Goal: Find specific page/section: Find specific page/section

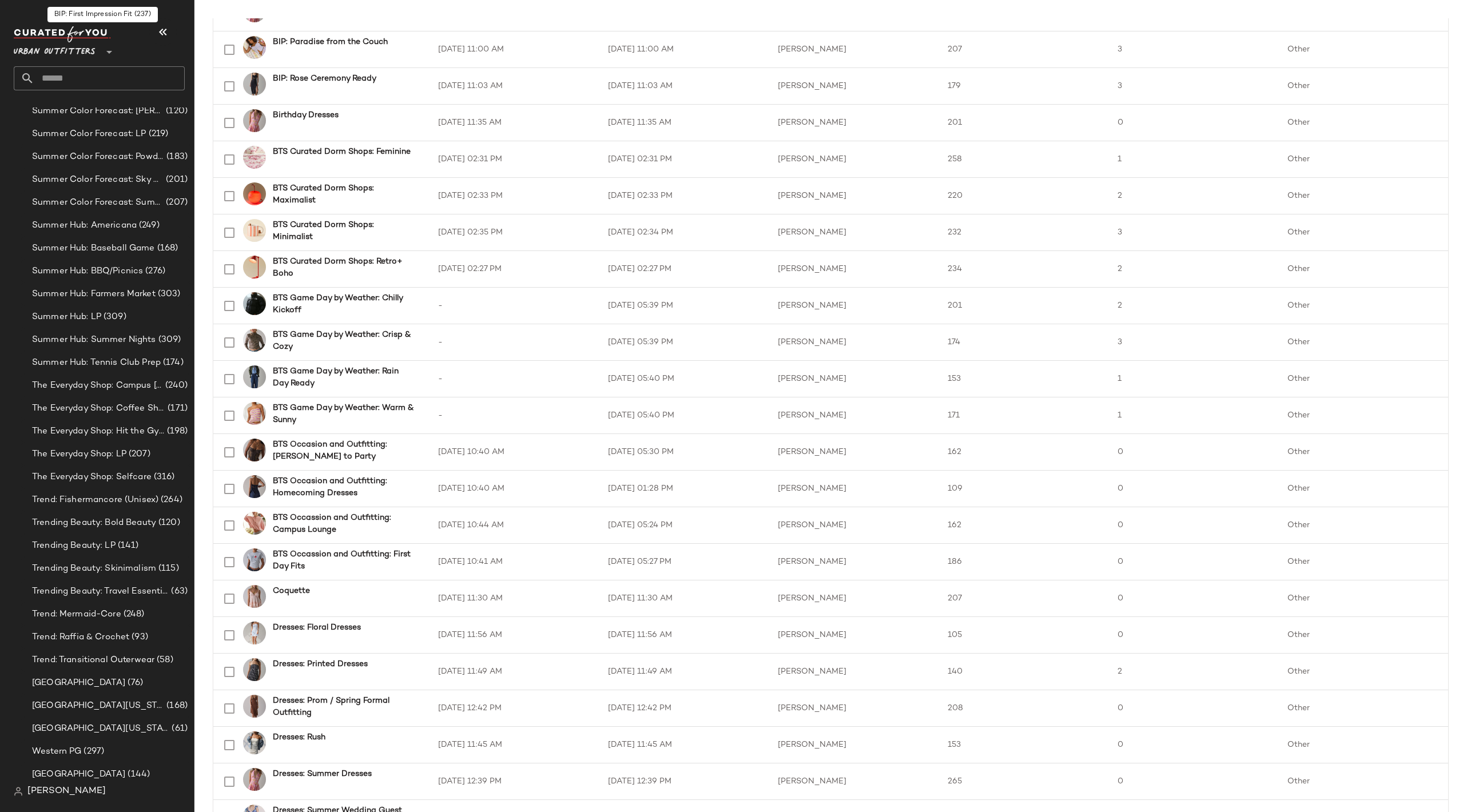
scroll to position [2591, 0]
click at [165, 457] on div "The Everyday Shop: LP (207)" at bounding box center [108, 456] width 159 height 13
click at [133, 451] on span "(207)" at bounding box center [138, 456] width 24 height 13
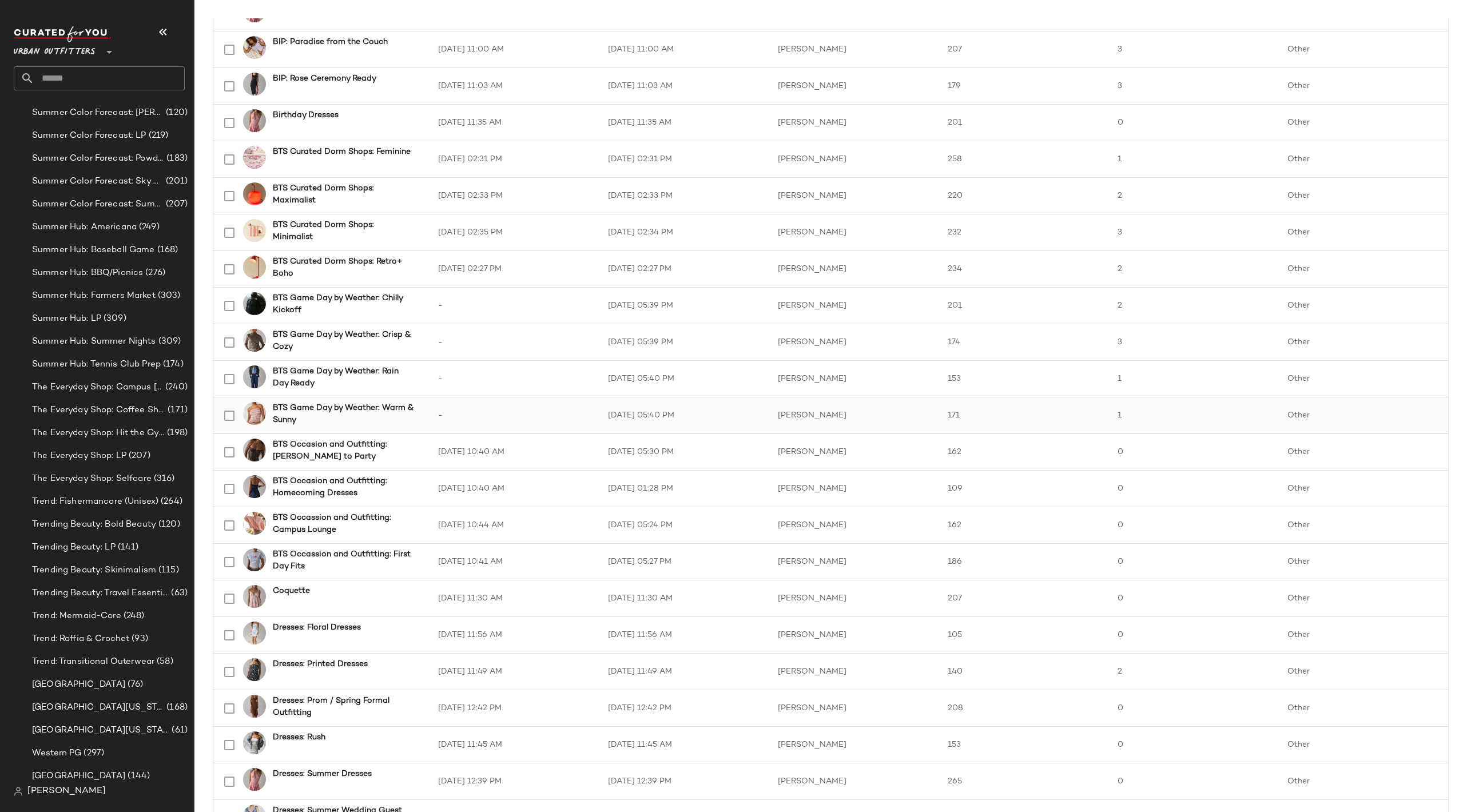
click at [330, 399] on td "BTS Game Day by Weather: Warm & Sunny" at bounding box center [321, 415] width 216 height 36
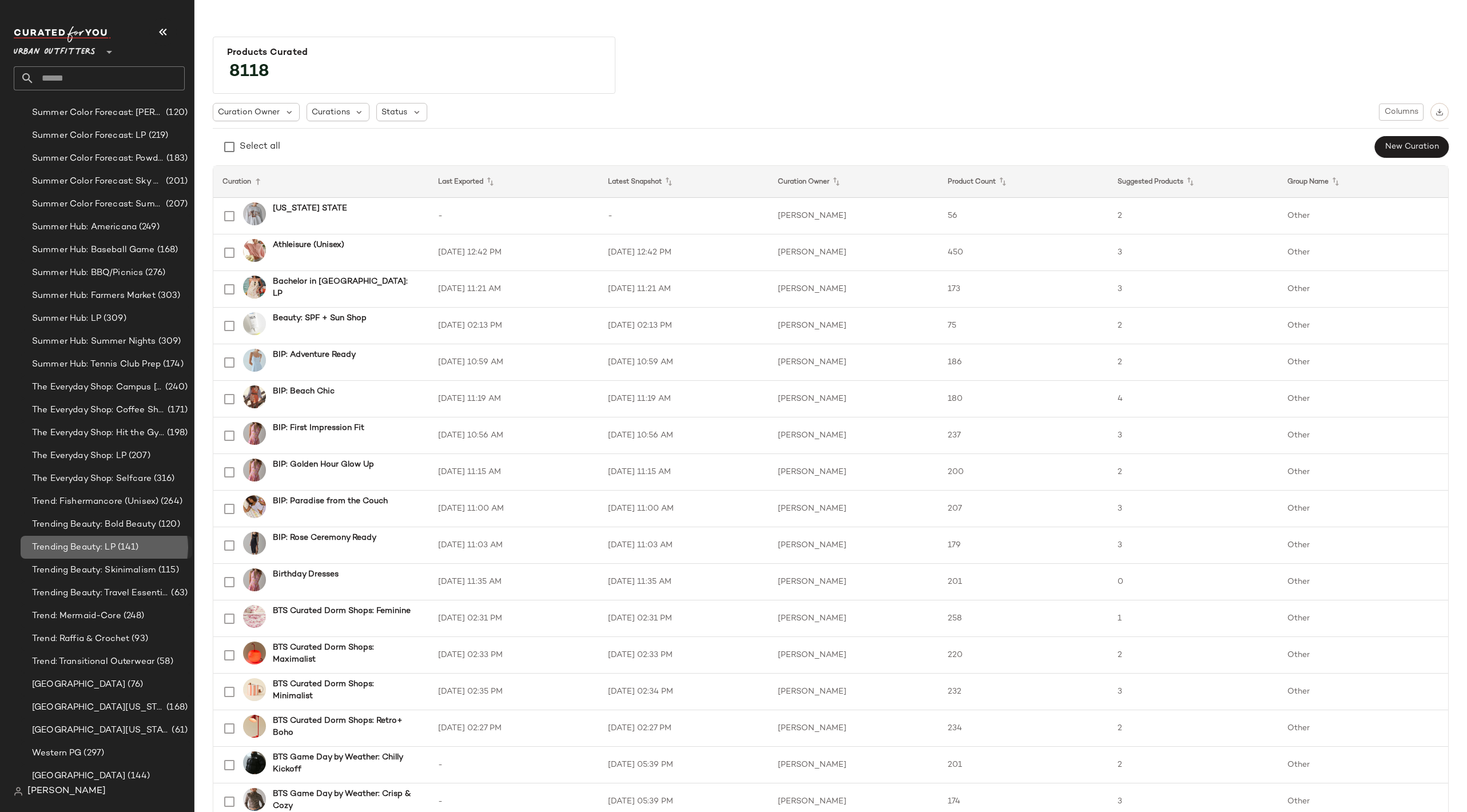
click at [132, 537] on div "Trending Beauty: LP (141)" at bounding box center [106, 547] width 172 height 23
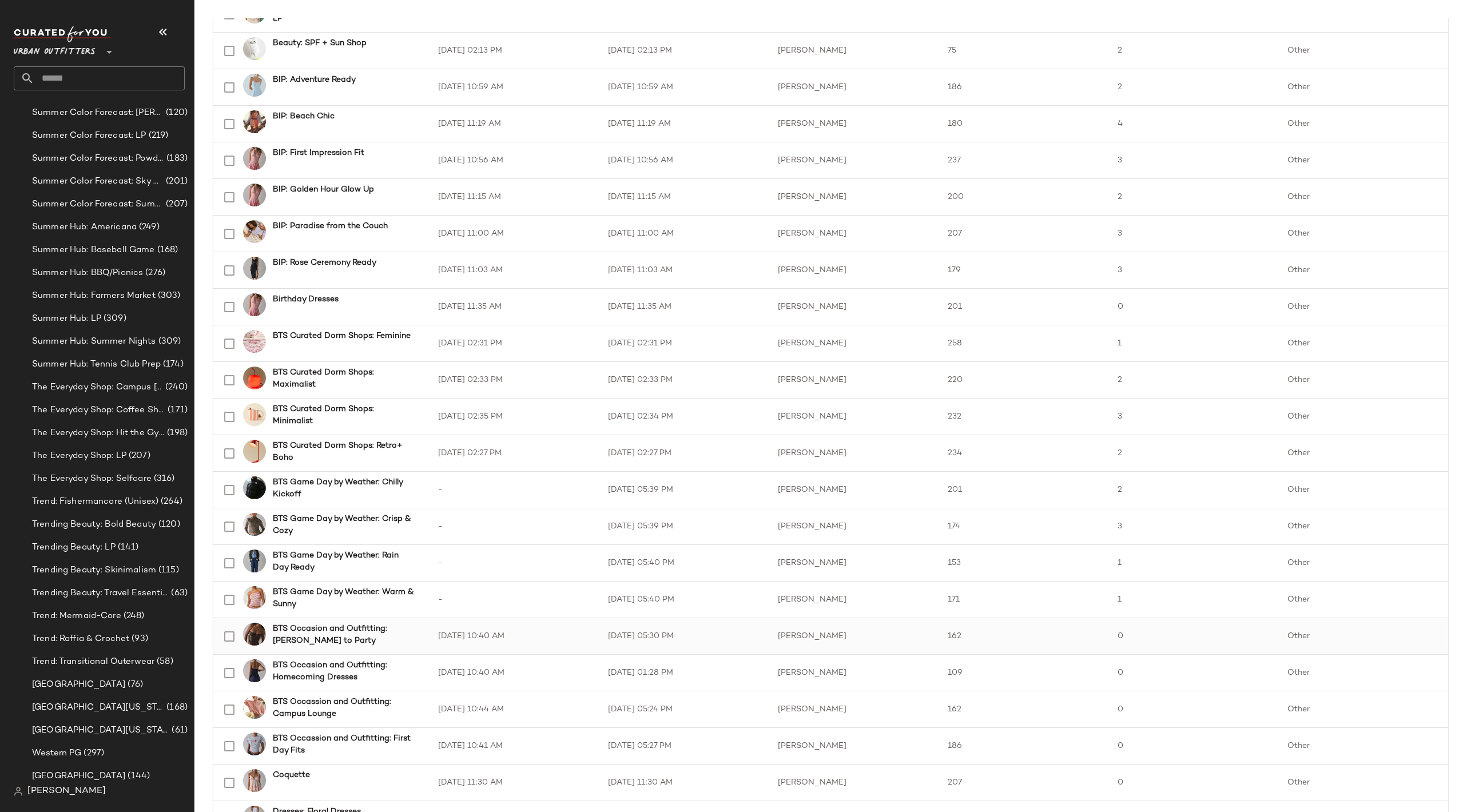
scroll to position [1281, 0]
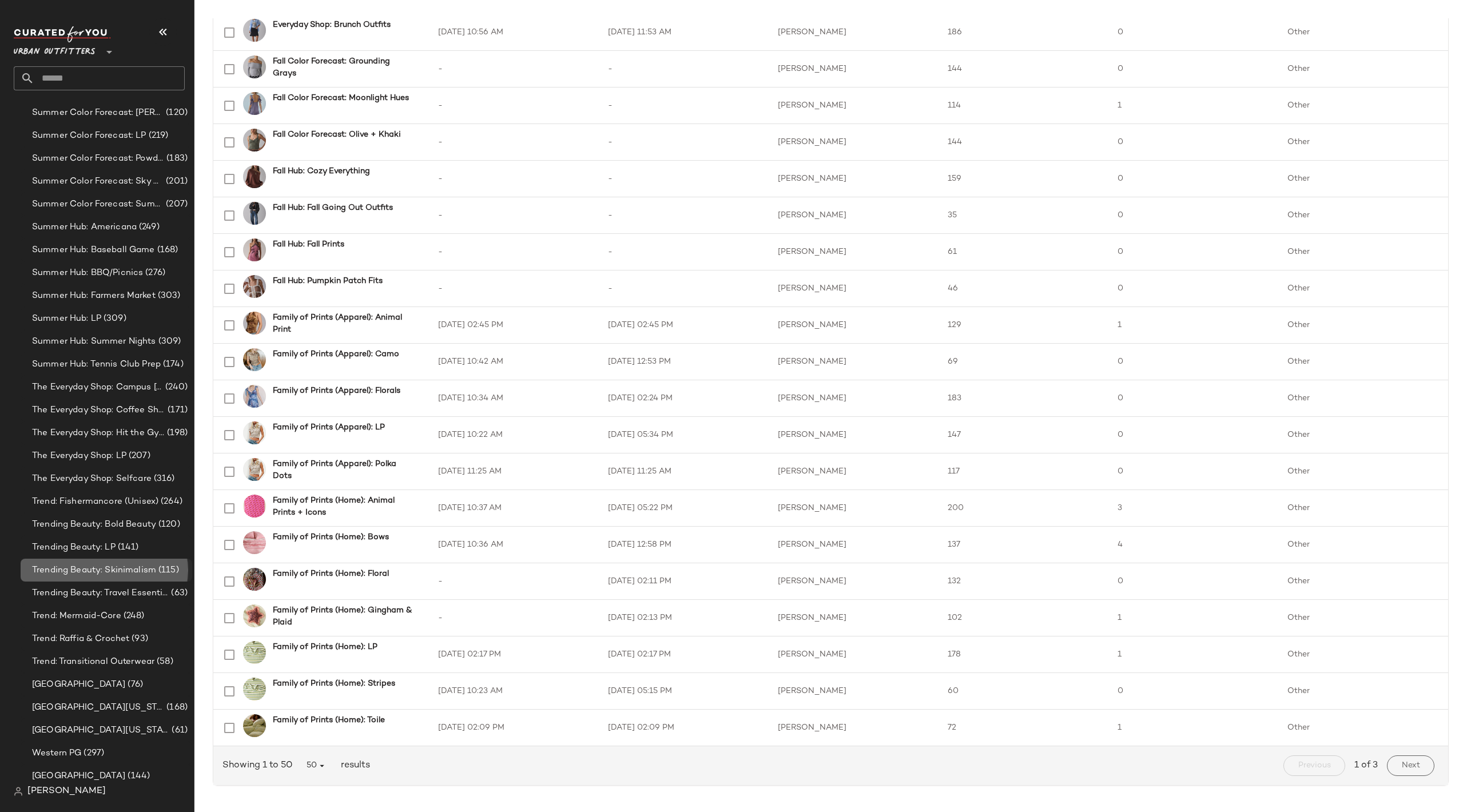
click at [71, 575] on span "Trending Beauty: Skinimalism" at bounding box center [94, 571] width 124 height 13
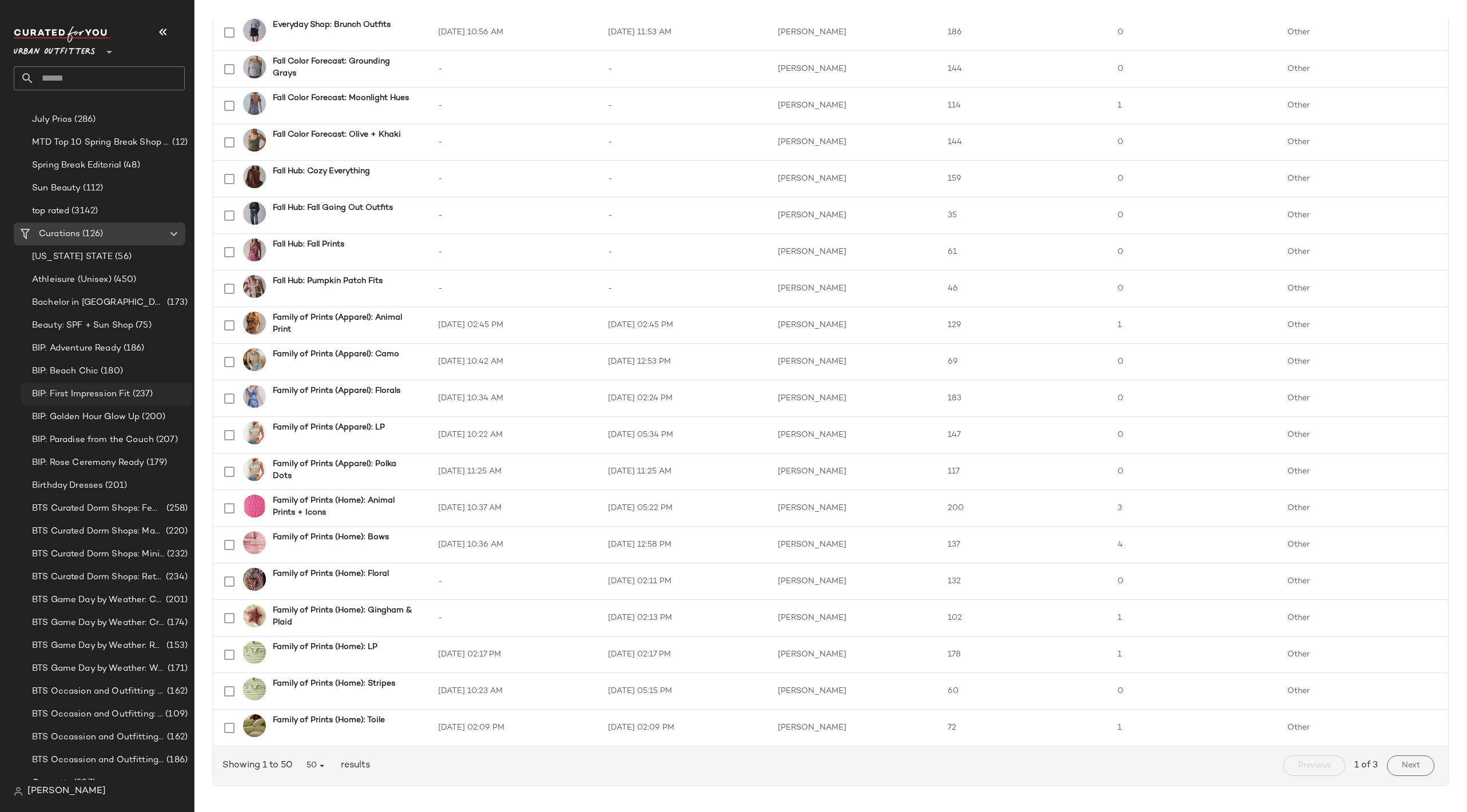
scroll to position [246, 0]
click at [104, 281] on span "Athleisure (Unisex)" at bounding box center [72, 285] width 80 height 13
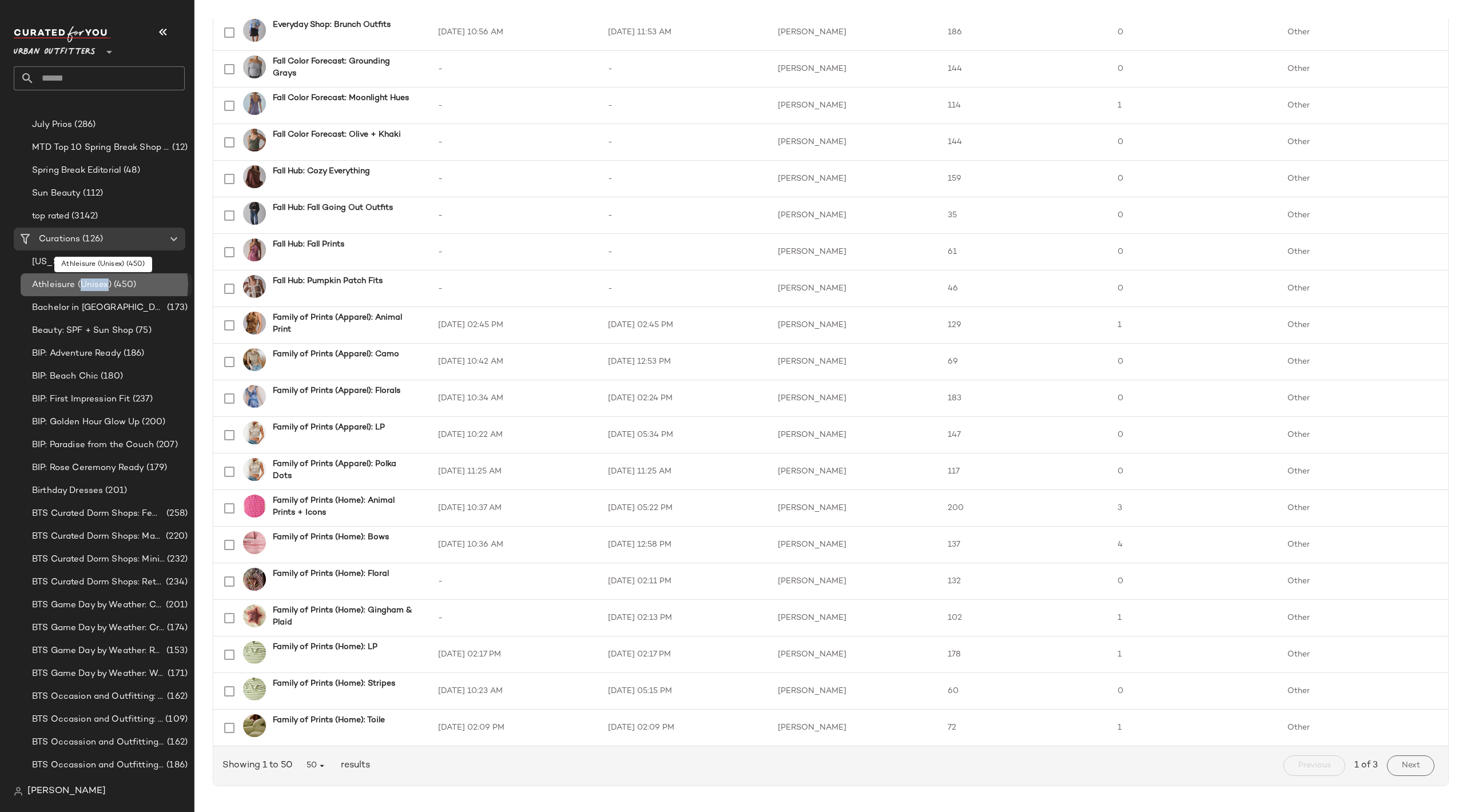
click at [104, 281] on span "Athleisure (Unisex)" at bounding box center [72, 285] width 80 height 13
click at [86, 281] on span "Athleisure (Unisex)" at bounding box center [72, 285] width 80 height 13
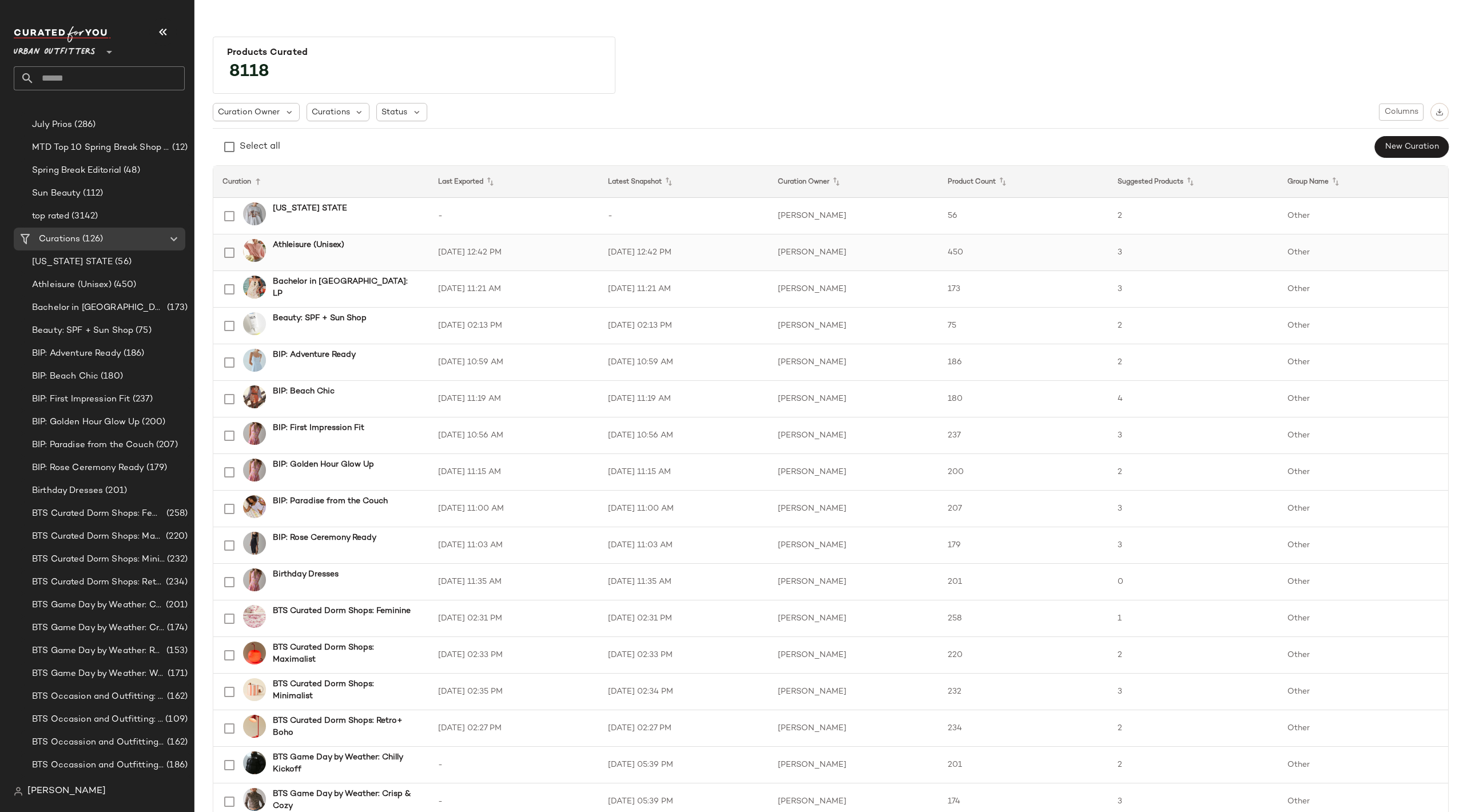
click at [312, 245] on b "Athleisure (Unisex)" at bounding box center [309, 245] width 72 height 12
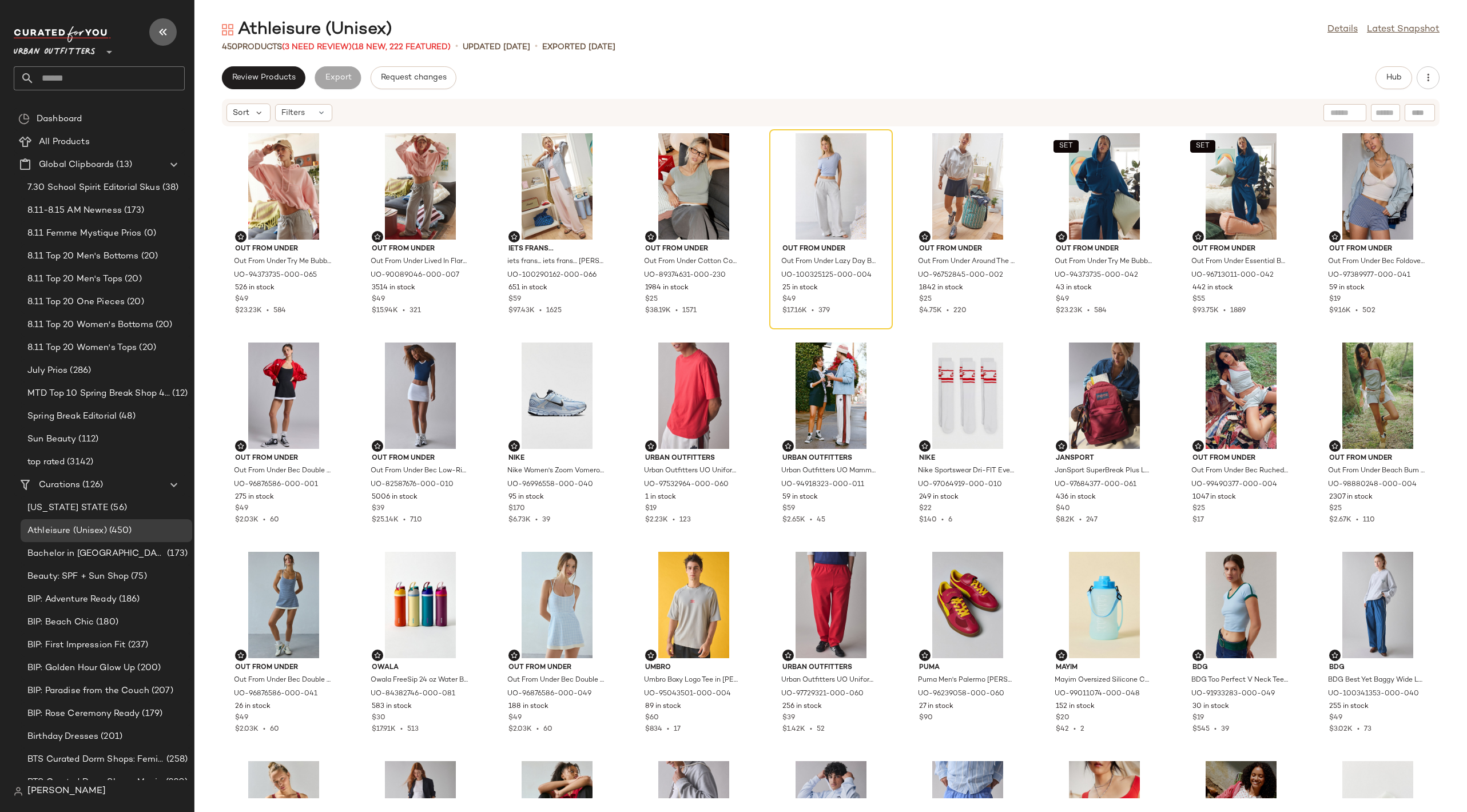
click at [163, 30] on icon "button" at bounding box center [163, 32] width 14 height 14
